Goal: Task Accomplishment & Management: Use online tool/utility

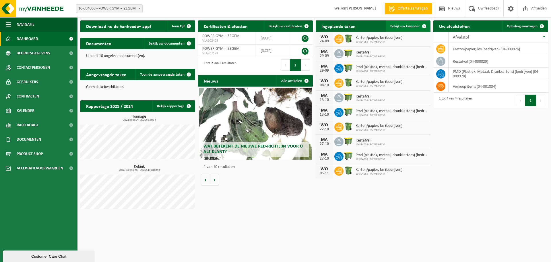
click at [427, 25] on span at bounding box center [424, 25] width 11 height 11
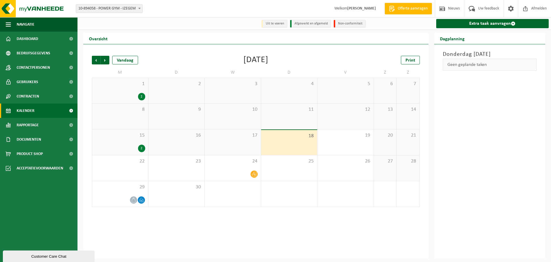
click at [141, 149] on div "2" at bounding box center [141, 147] width 7 height 7
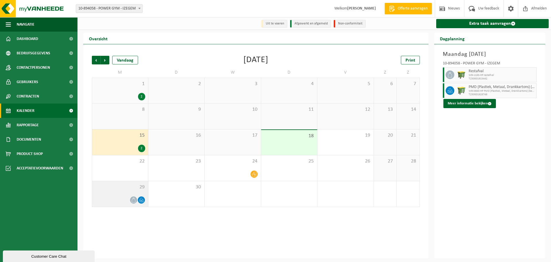
click at [142, 200] on icon at bounding box center [141, 199] width 5 height 5
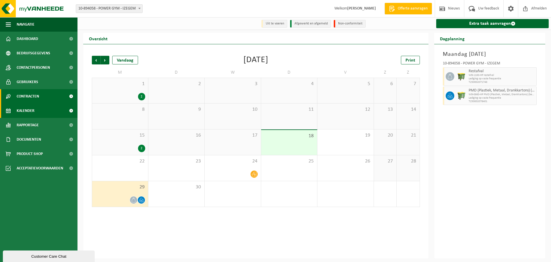
click at [32, 98] on span "Contracten" at bounding box center [28, 96] width 22 height 14
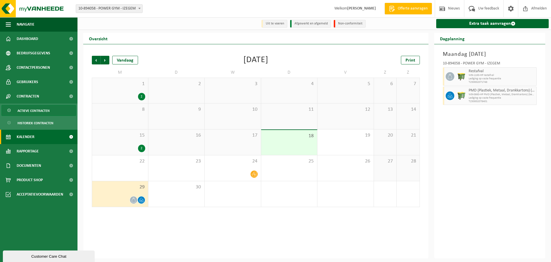
click at [34, 113] on span "Actieve contracten" at bounding box center [34, 110] width 32 height 11
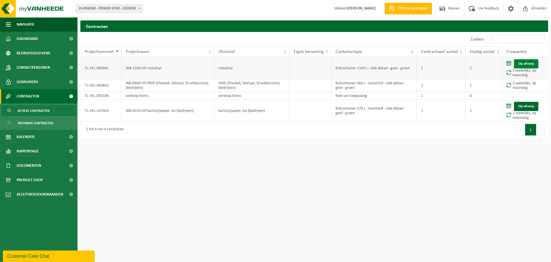
click at [525, 64] on link "Op afroep" at bounding box center [526, 63] width 24 height 9
